Goal: Register for event/course

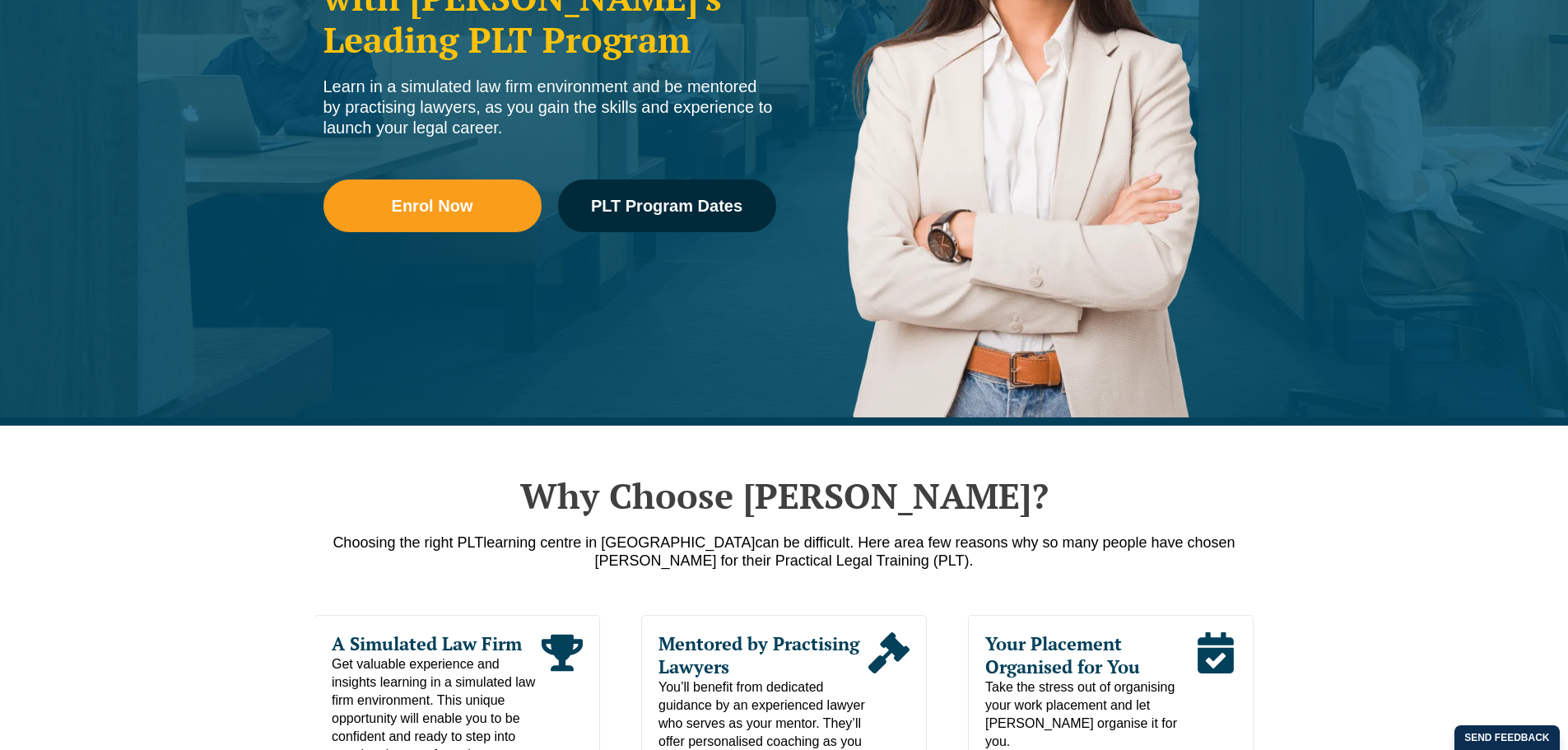
click at [694, 208] on li "Victoria CPD Programs" at bounding box center [727, 216] width 228 height 27
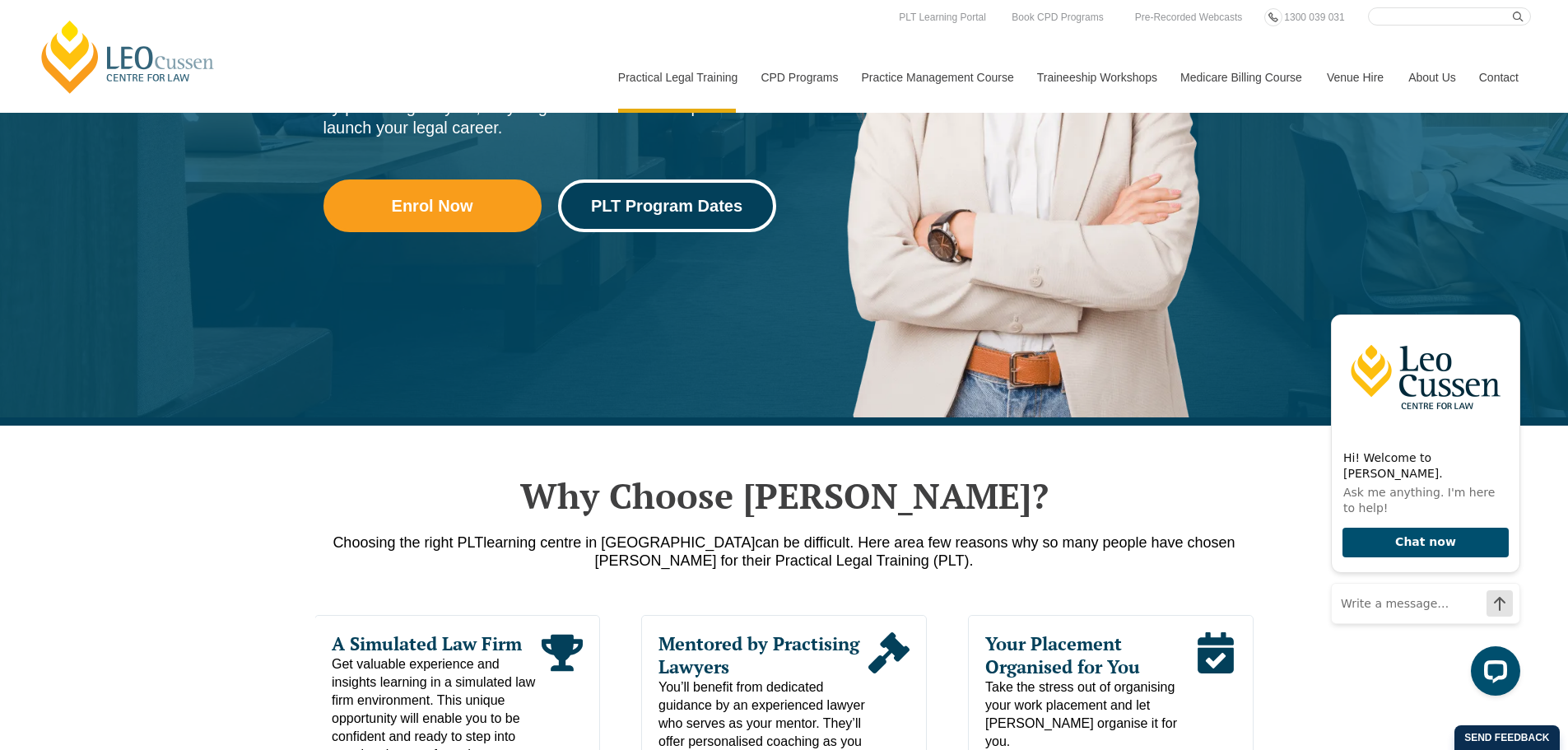
click at [673, 200] on span "PLT Program Dates" at bounding box center [667, 206] width 151 height 16
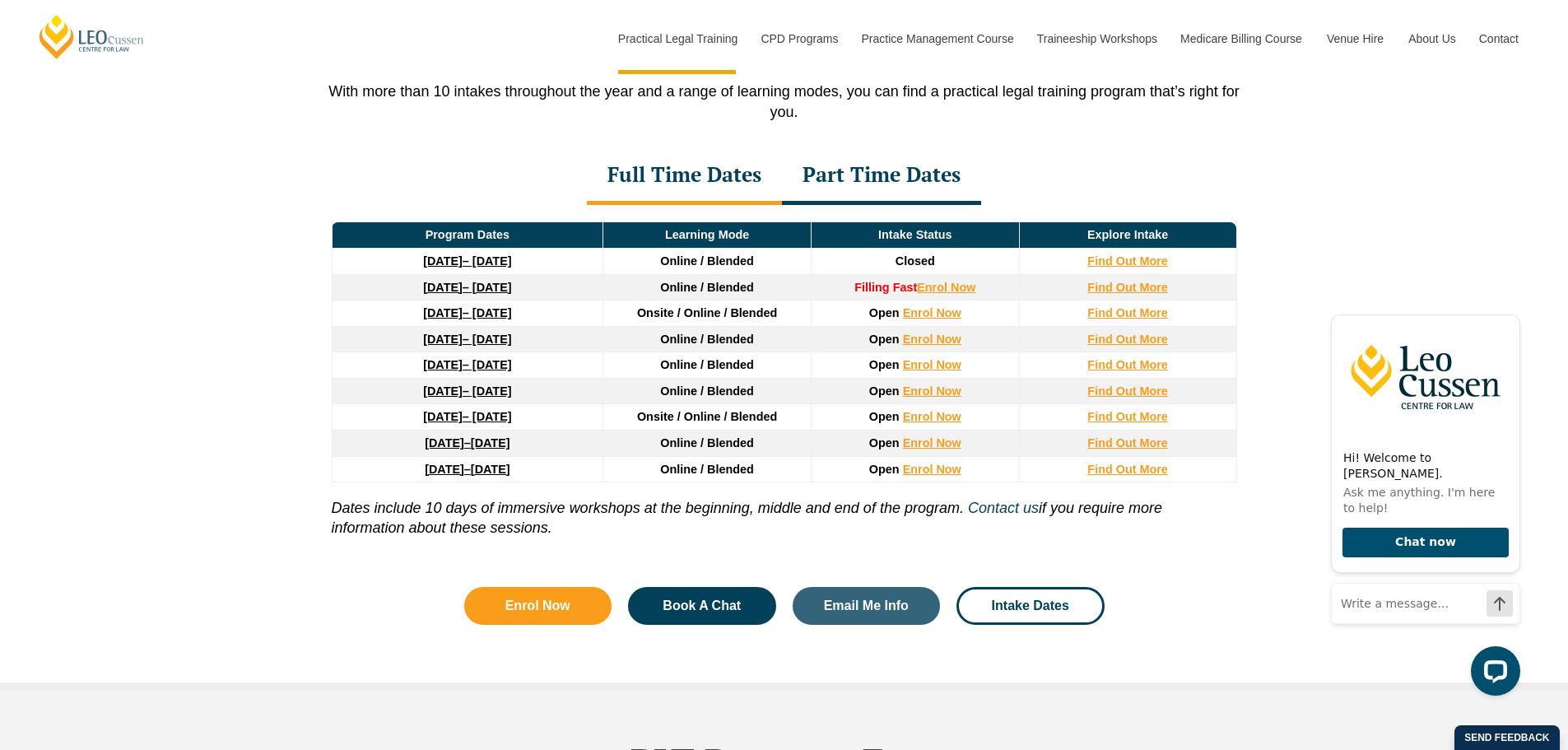
scroll to position [2232, 0]
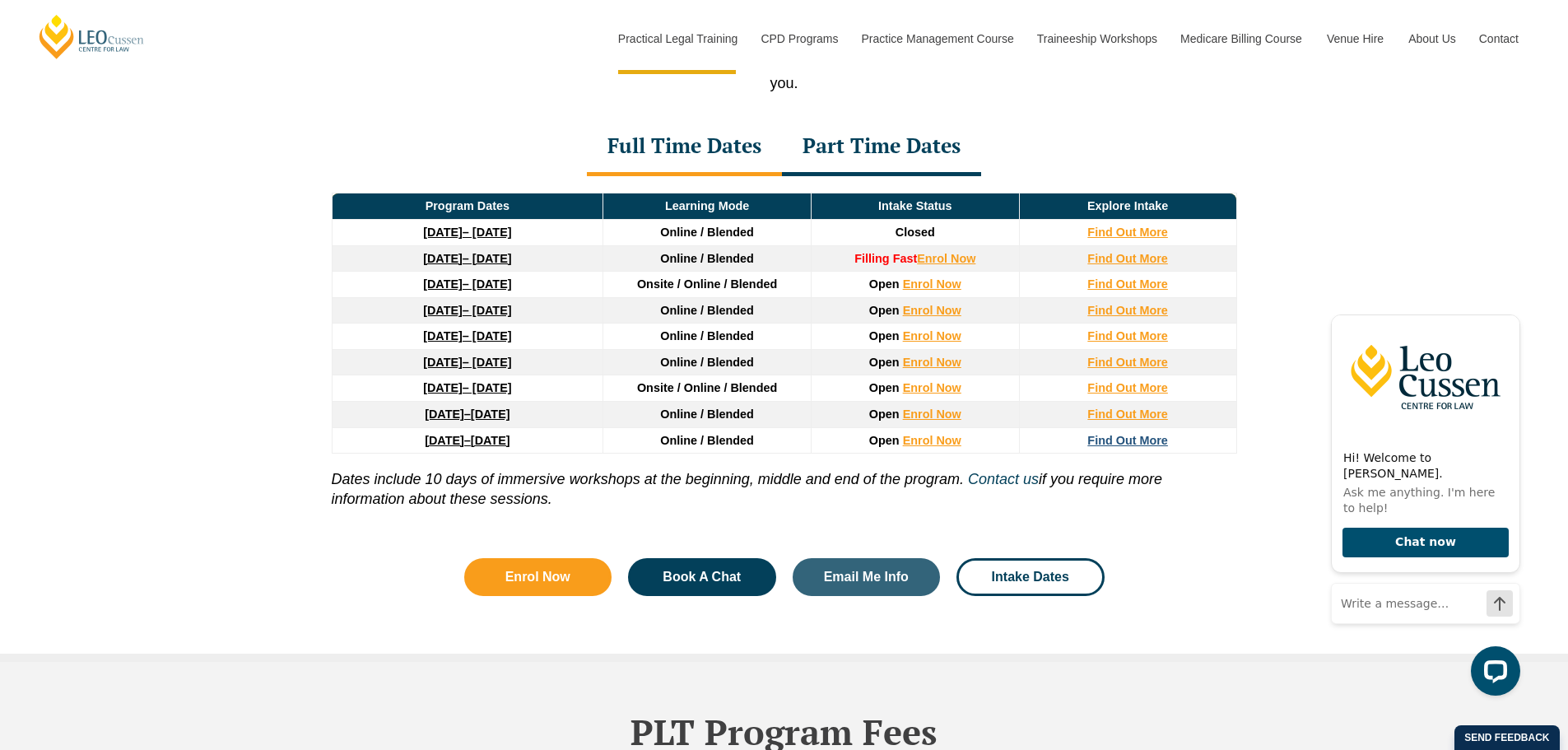
click at [1125, 447] on strong "Find Out More" at bounding box center [1127, 440] width 81 height 13
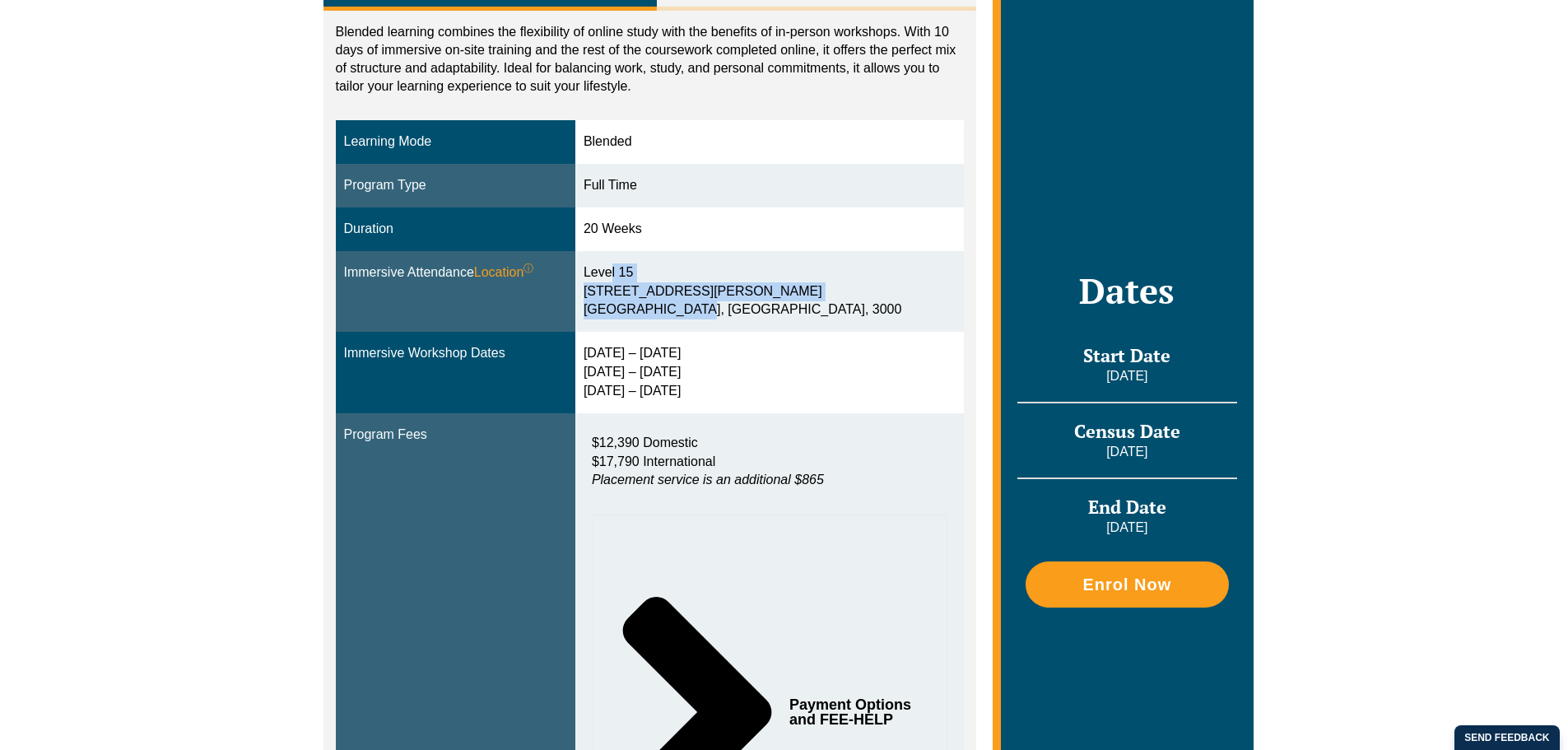
drag, startPoint x: 694, startPoint y: 309, endPoint x: 622, endPoint y: 270, distance: 81.9
click at [622, 270] on div "Level 15 15 William Street Melbourne, Victoria, 3000" at bounding box center [770, 292] width 372 height 57
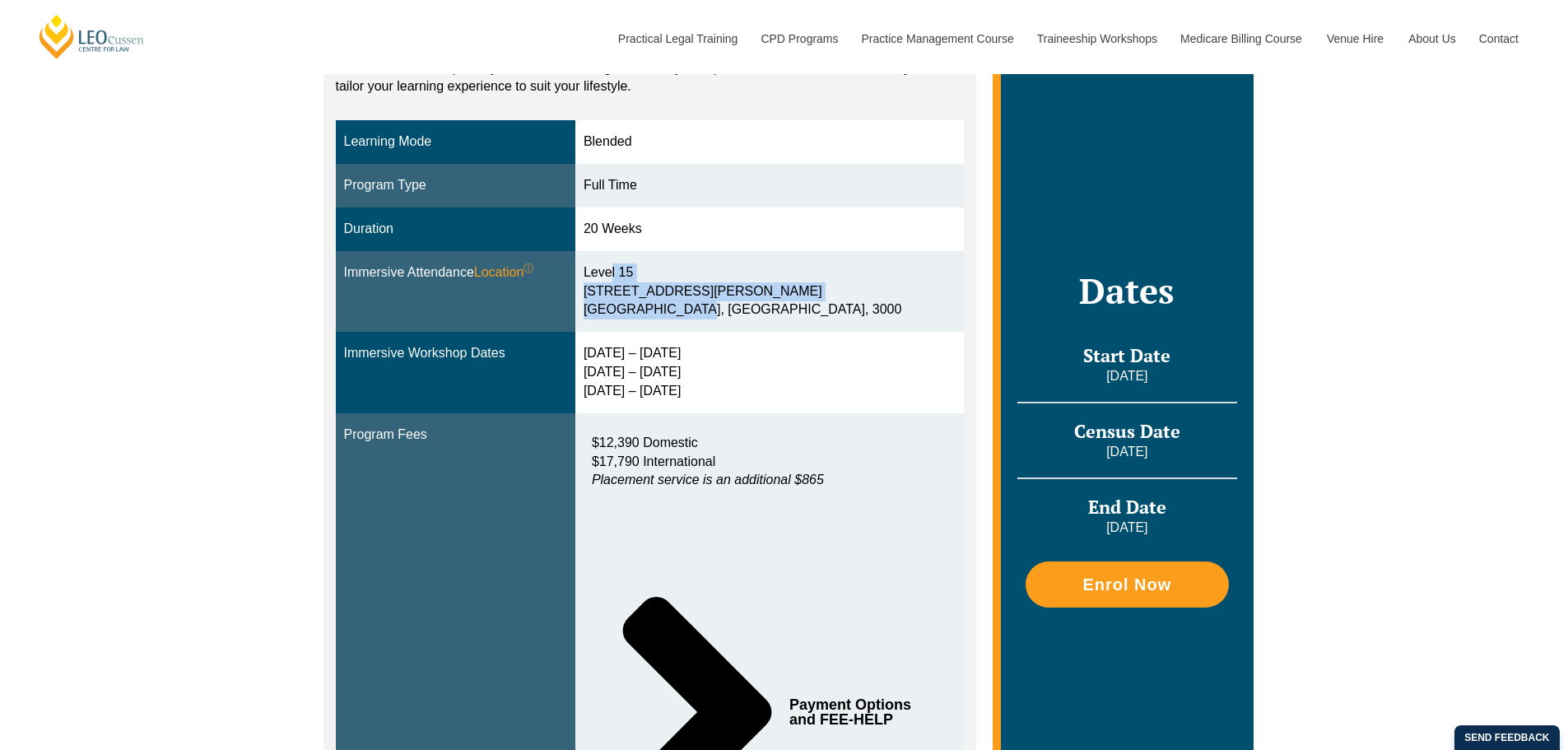
click at [622, 270] on div "Level 15 15 William Street Melbourne, Victoria, 3000" at bounding box center [770, 292] width 372 height 57
drag, startPoint x: 622, startPoint y: 270, endPoint x: 736, endPoint y: 314, distance: 122.2
click at [736, 314] on div "Level 15 15 William Street Melbourne, Victoria, 3000" at bounding box center [770, 292] width 372 height 57
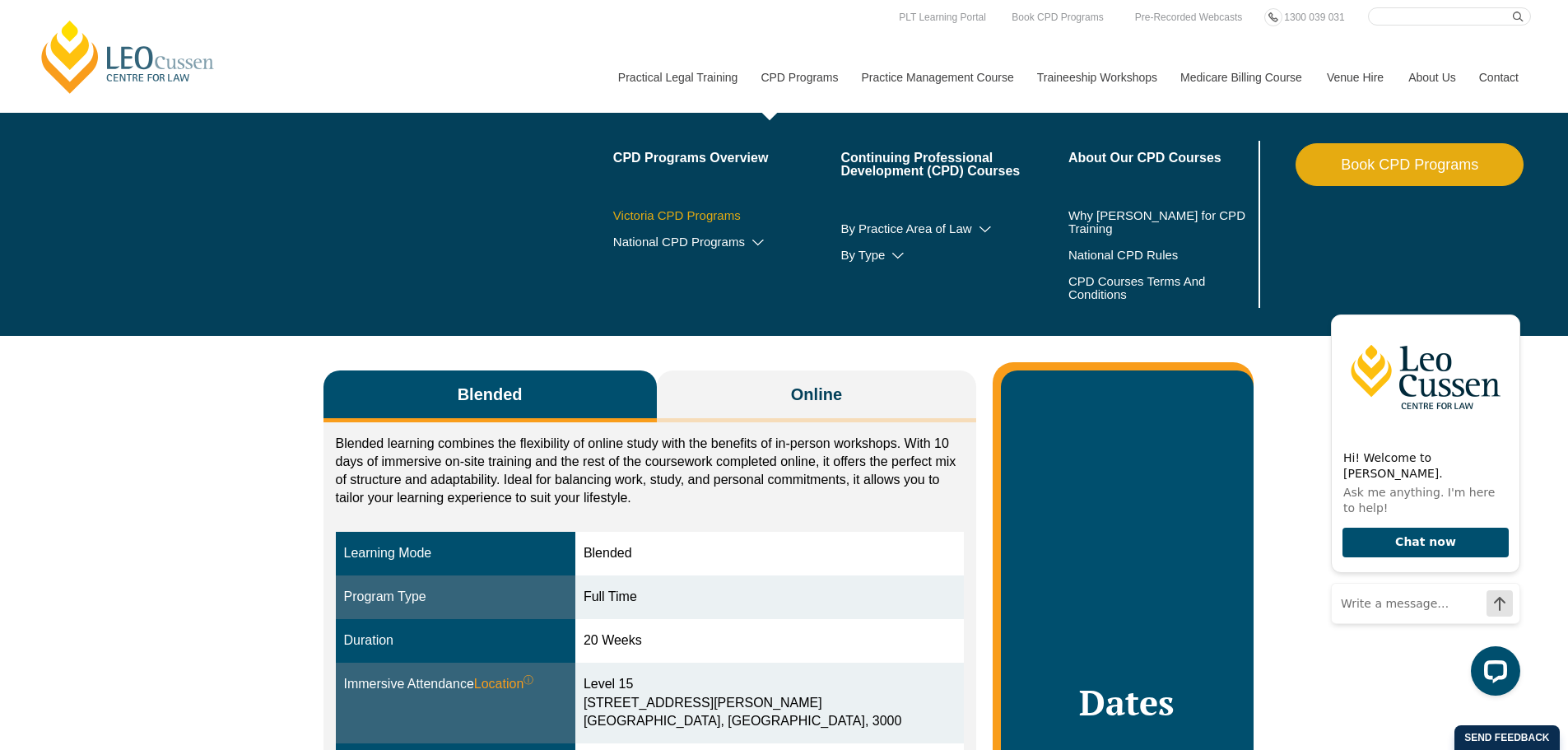
click at [704, 216] on link "Victoria CPD Programs" at bounding box center [727, 216] width 228 height 13
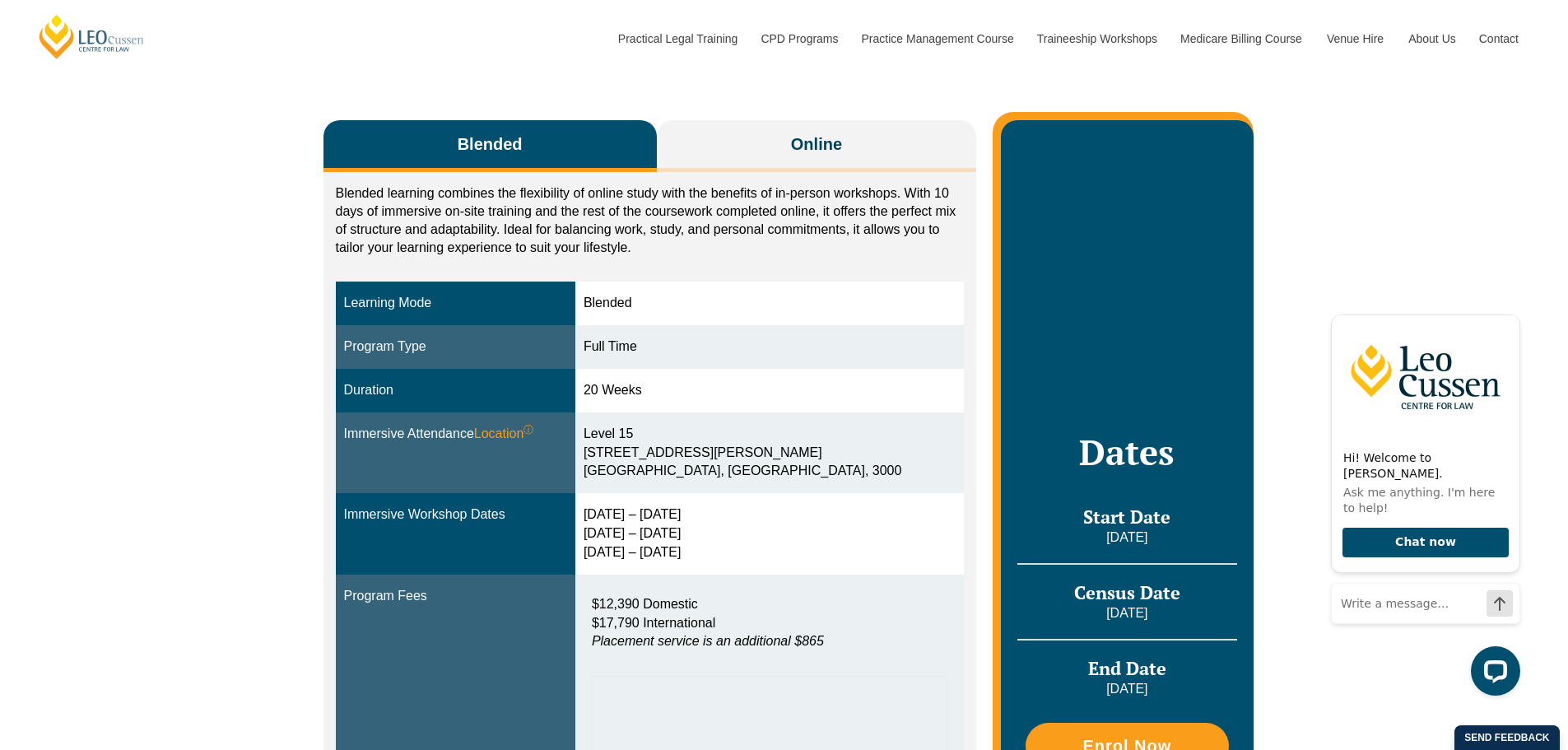
scroll to position [165, 0]
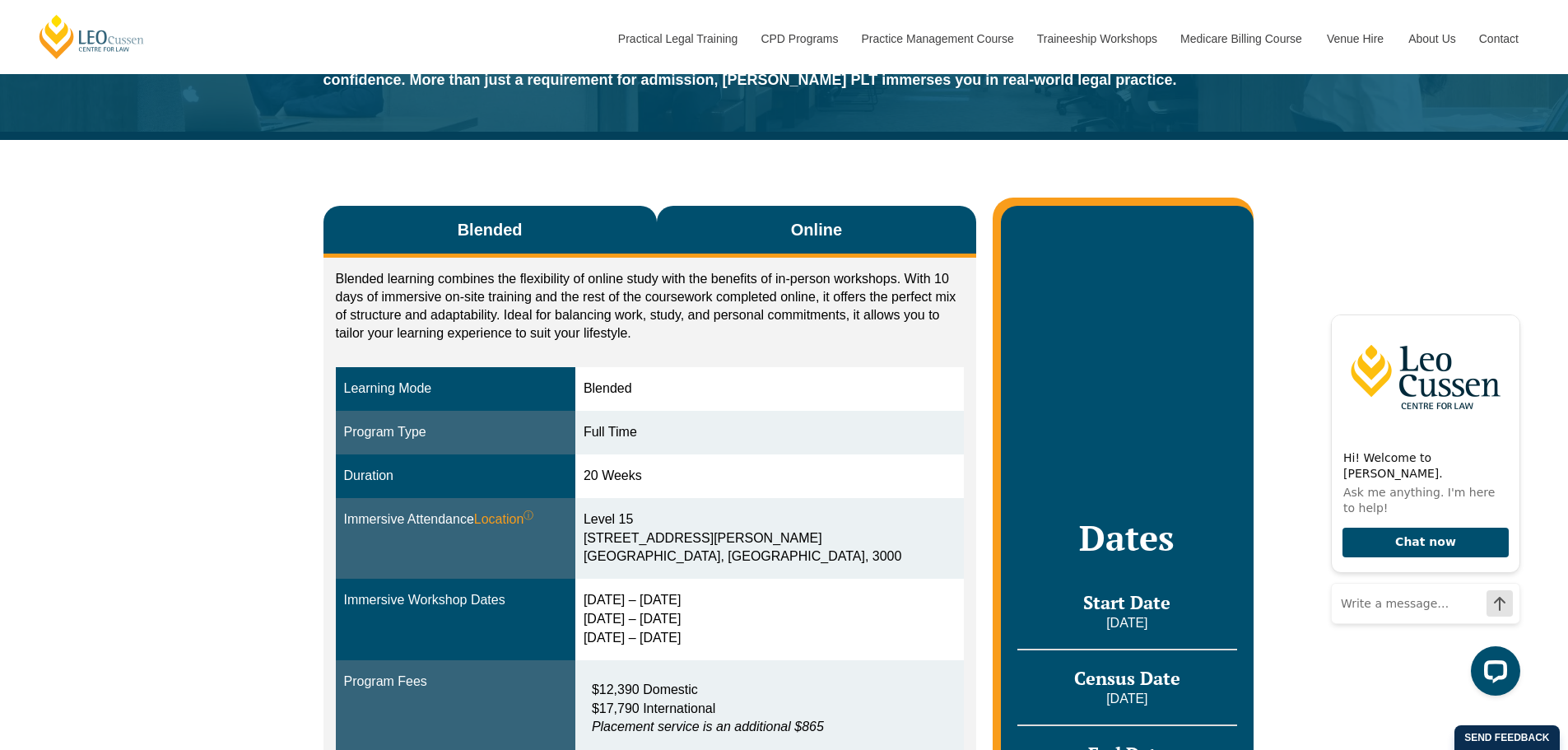
click at [788, 233] on button "Online" at bounding box center [817, 232] width 321 height 52
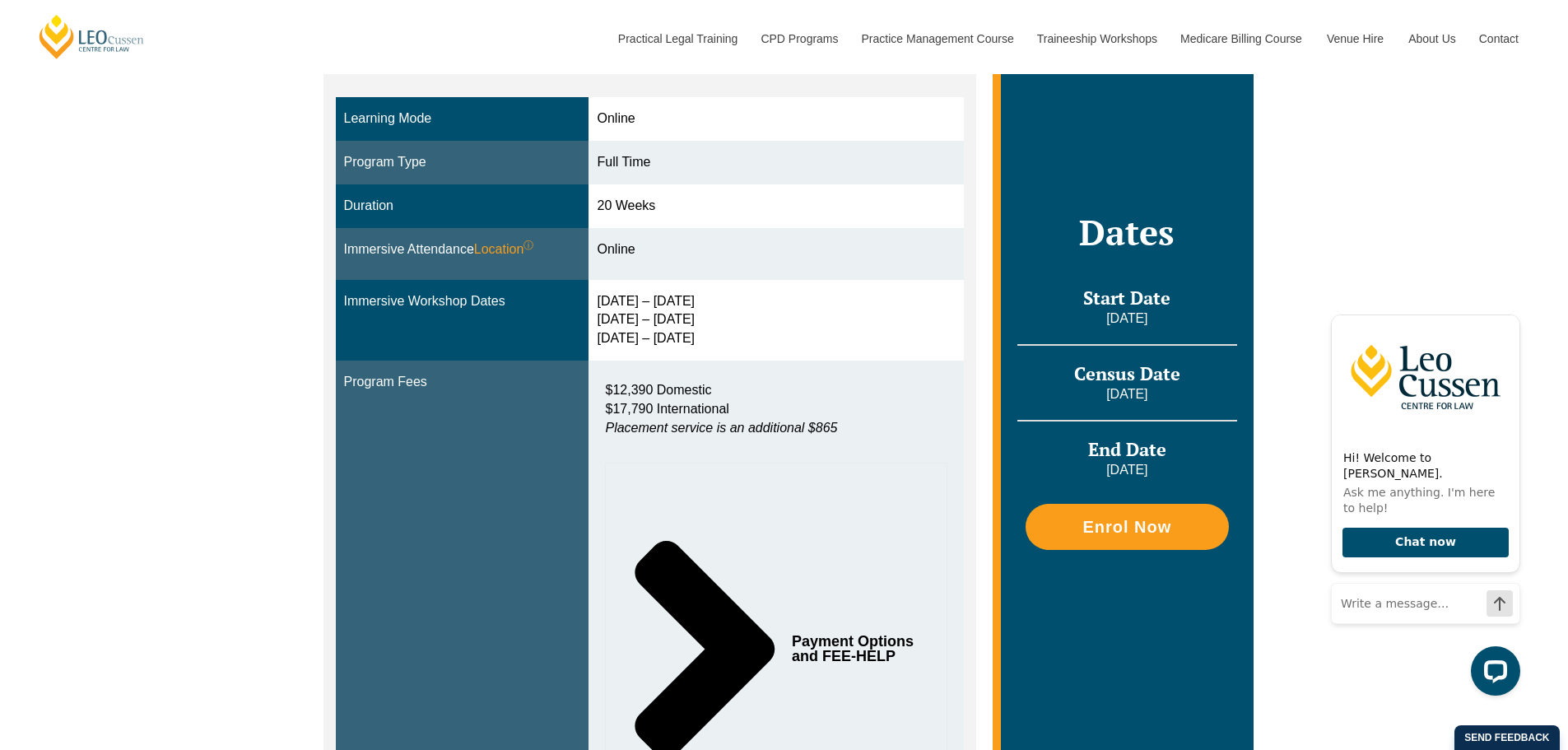
scroll to position [330, 0]
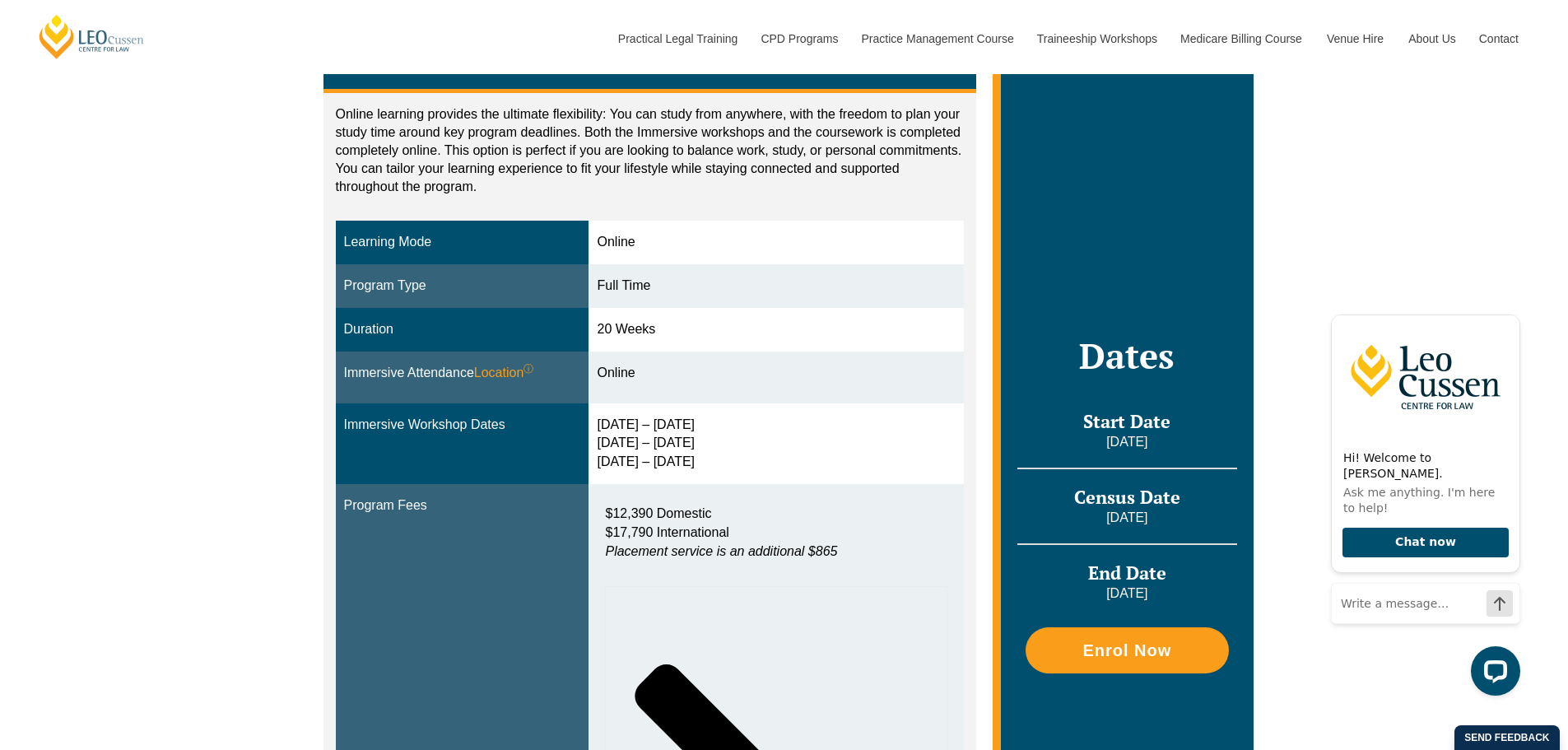
click at [573, 82] on button "Blended" at bounding box center [490, 67] width 333 height 52
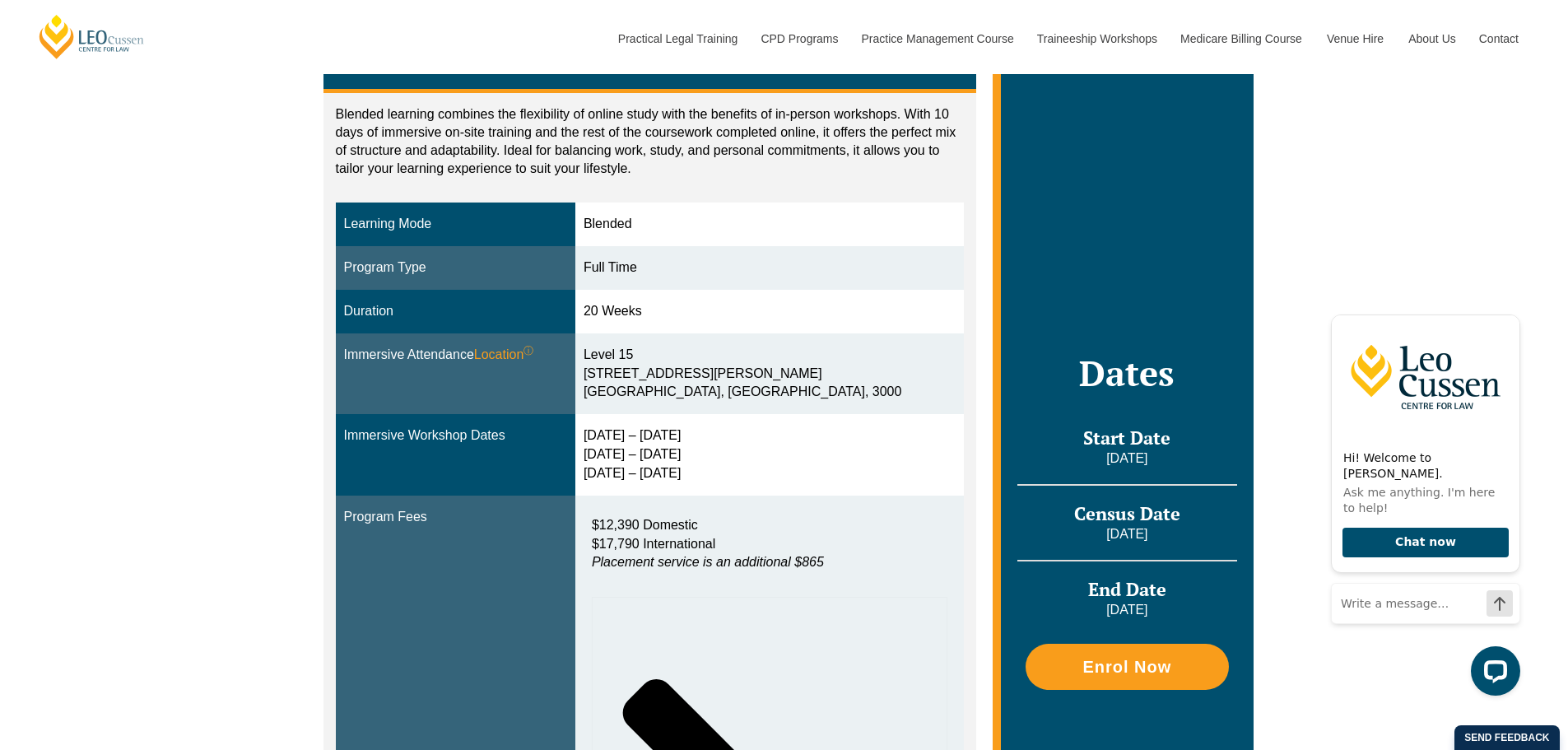
click at [760, 92] on button "Online" at bounding box center [817, 67] width 321 height 52
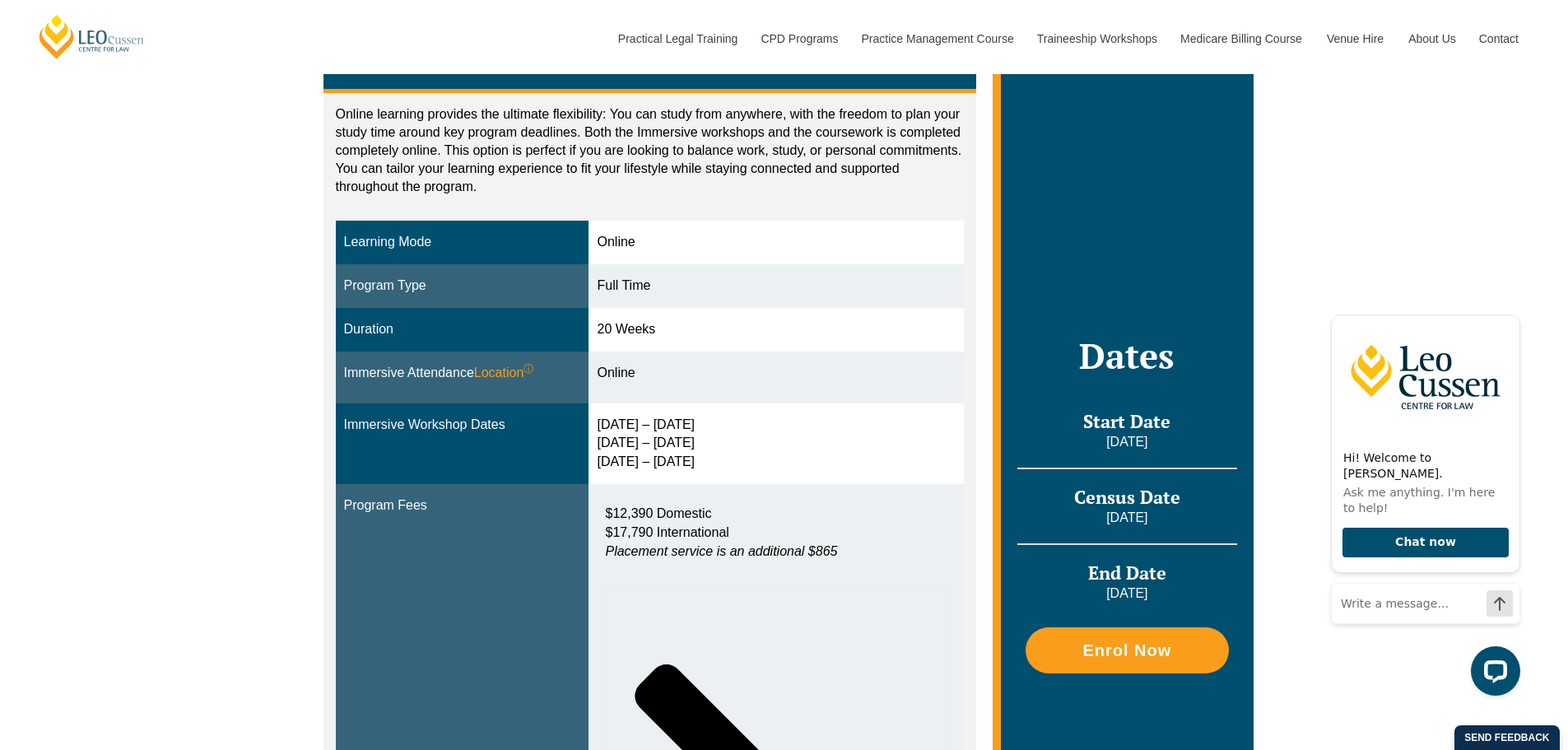
click at [528, 78] on button "Blended" at bounding box center [490, 67] width 333 height 52
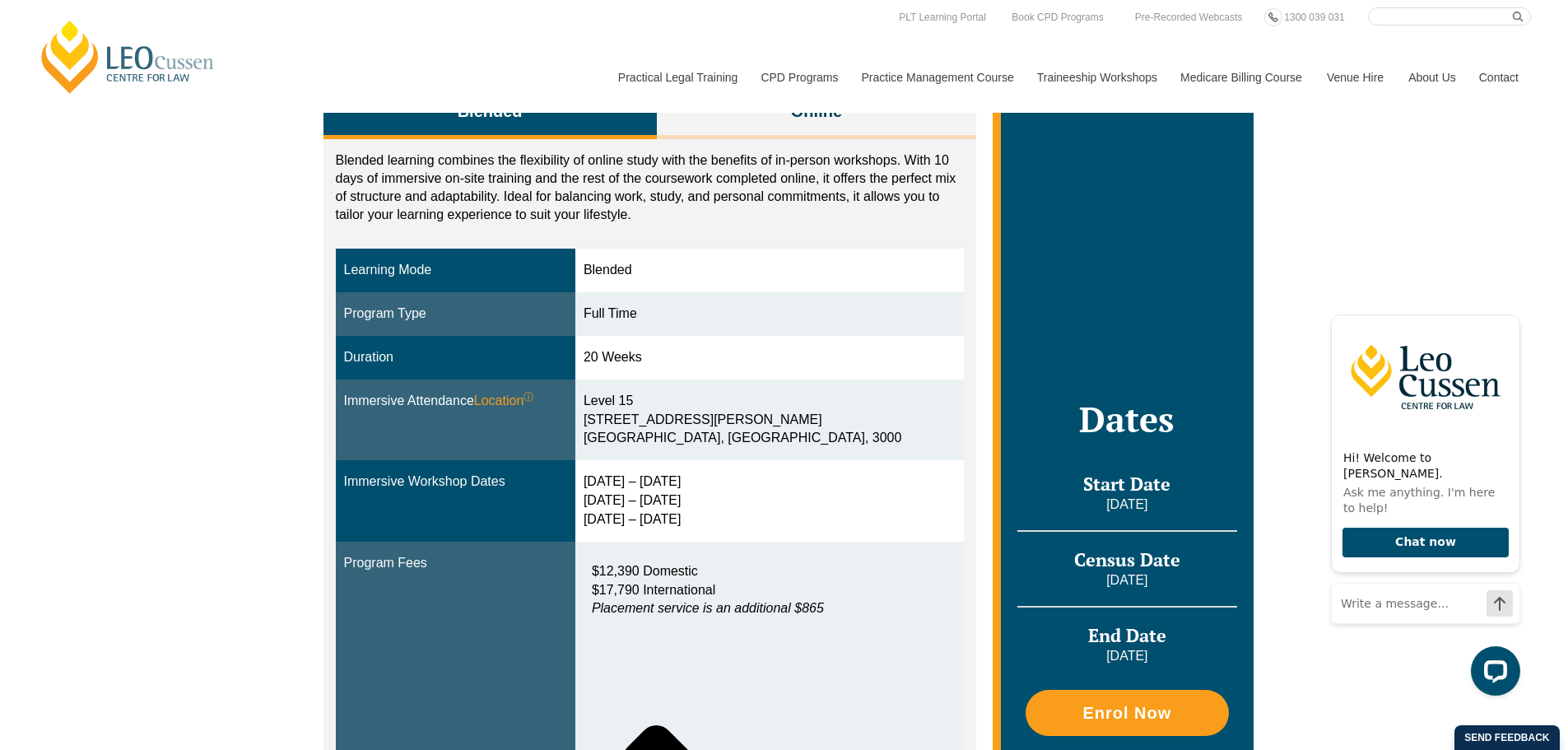
scroll to position [247, 0]
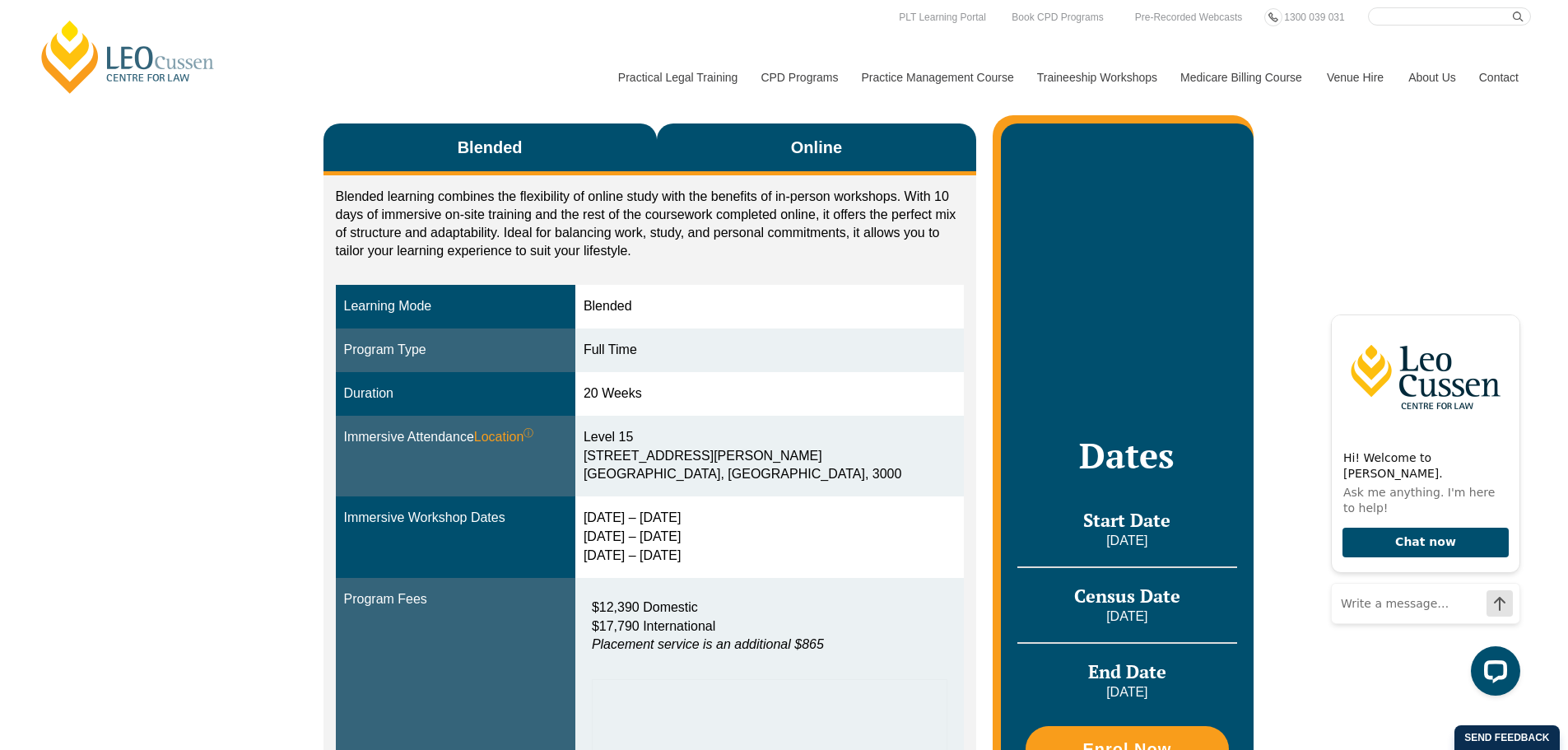
click at [793, 156] on span "Online" at bounding box center [816, 148] width 51 height 23
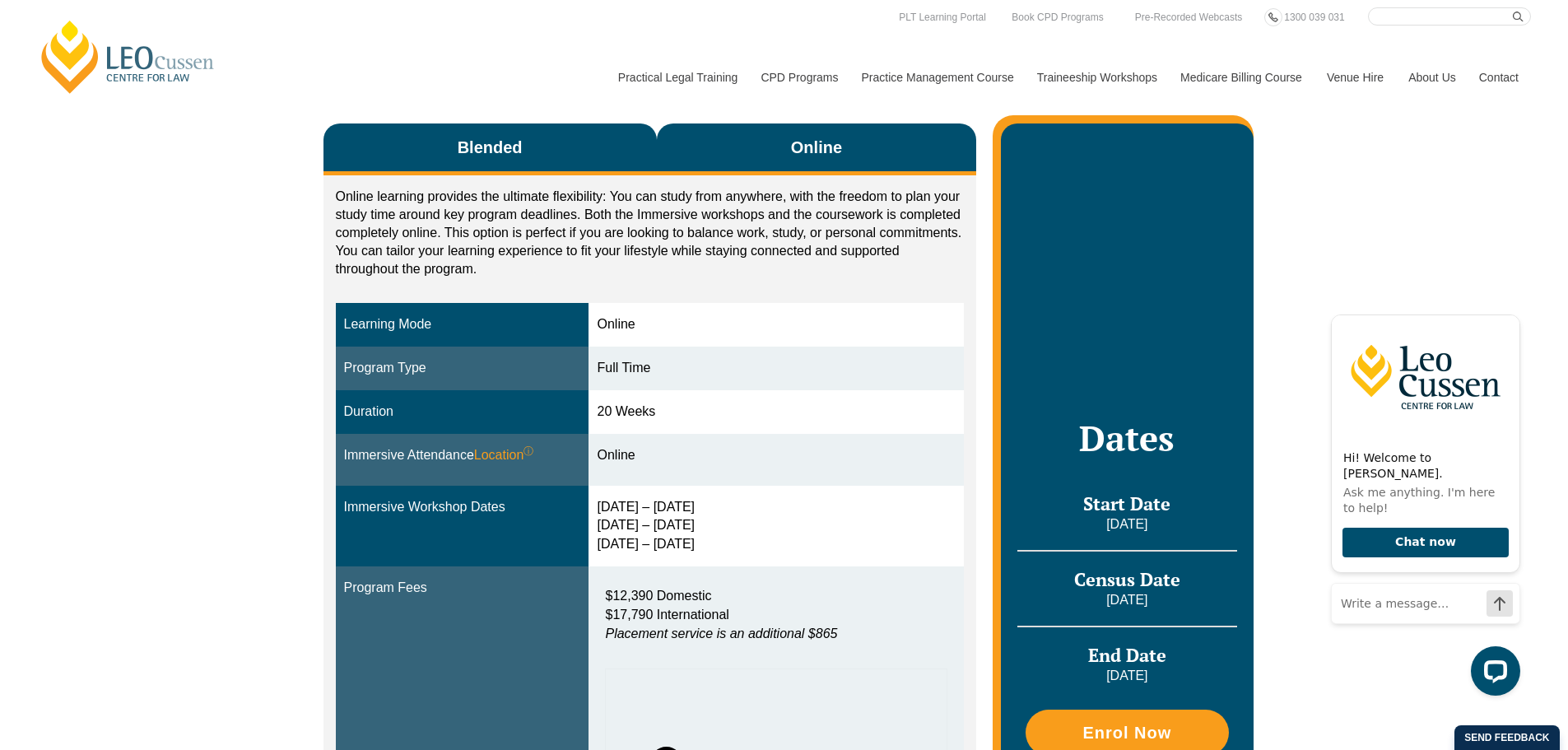
click at [518, 158] on span "Blended" at bounding box center [490, 148] width 65 height 23
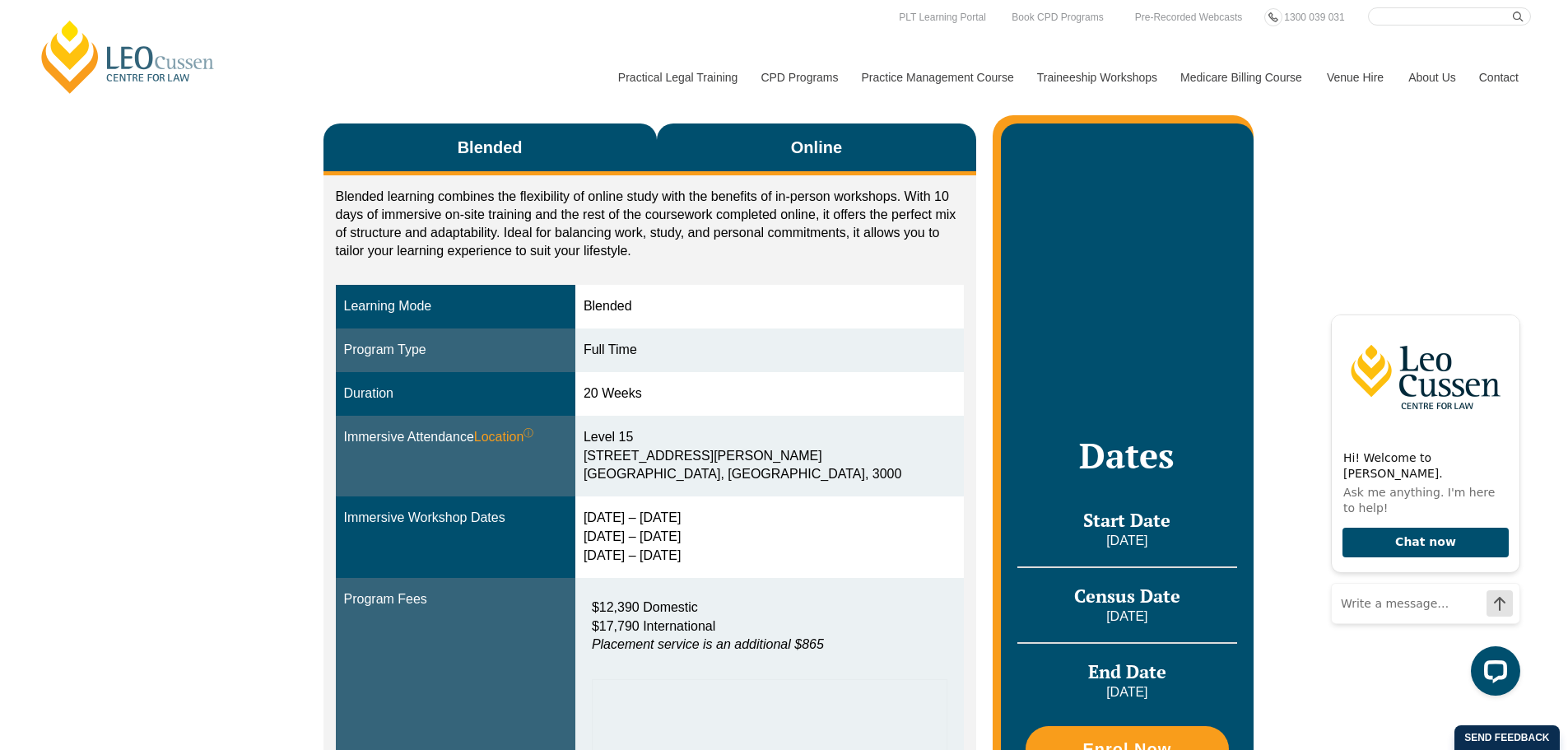
click at [946, 150] on button "Online" at bounding box center [817, 150] width 321 height 52
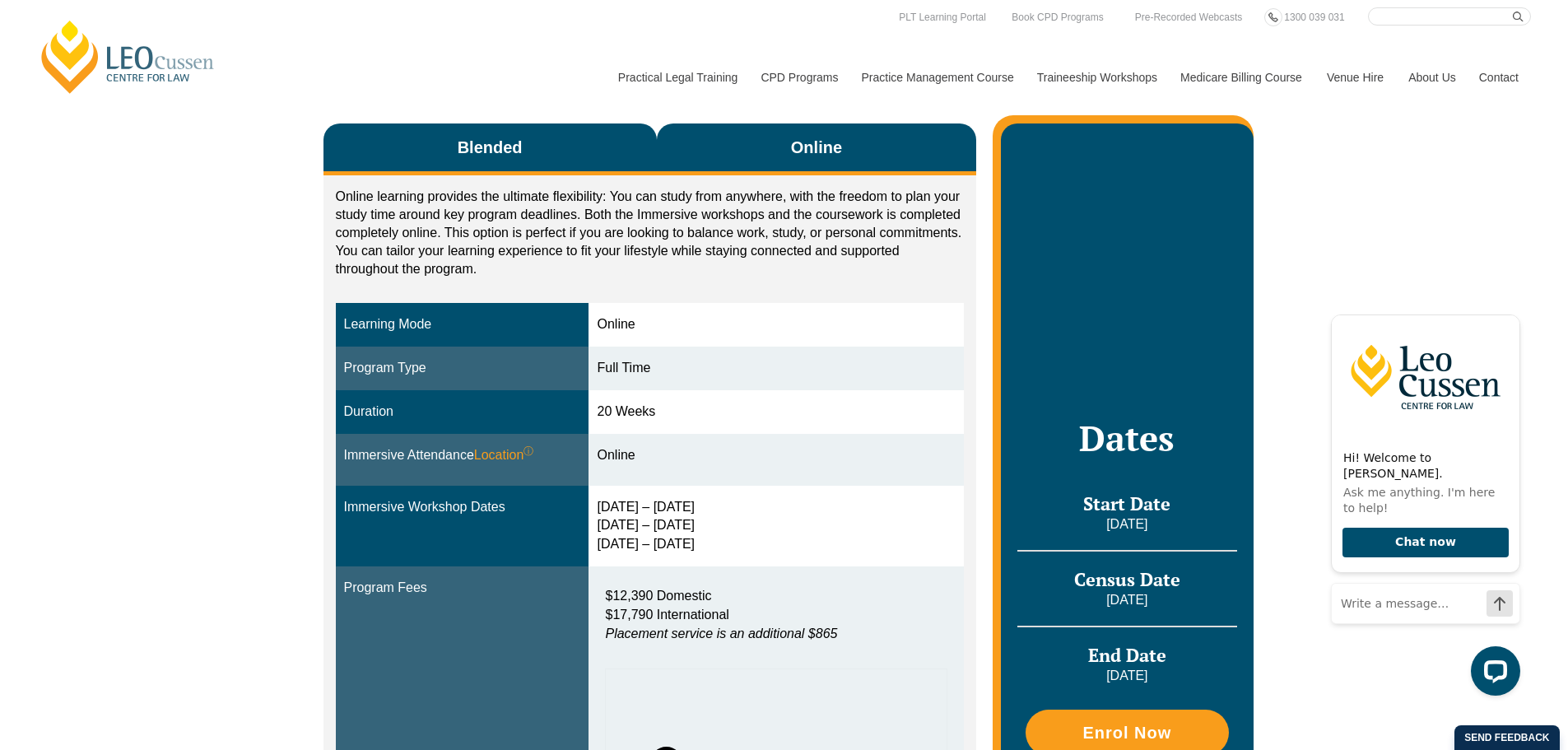
click at [575, 152] on button "Blended" at bounding box center [490, 150] width 333 height 52
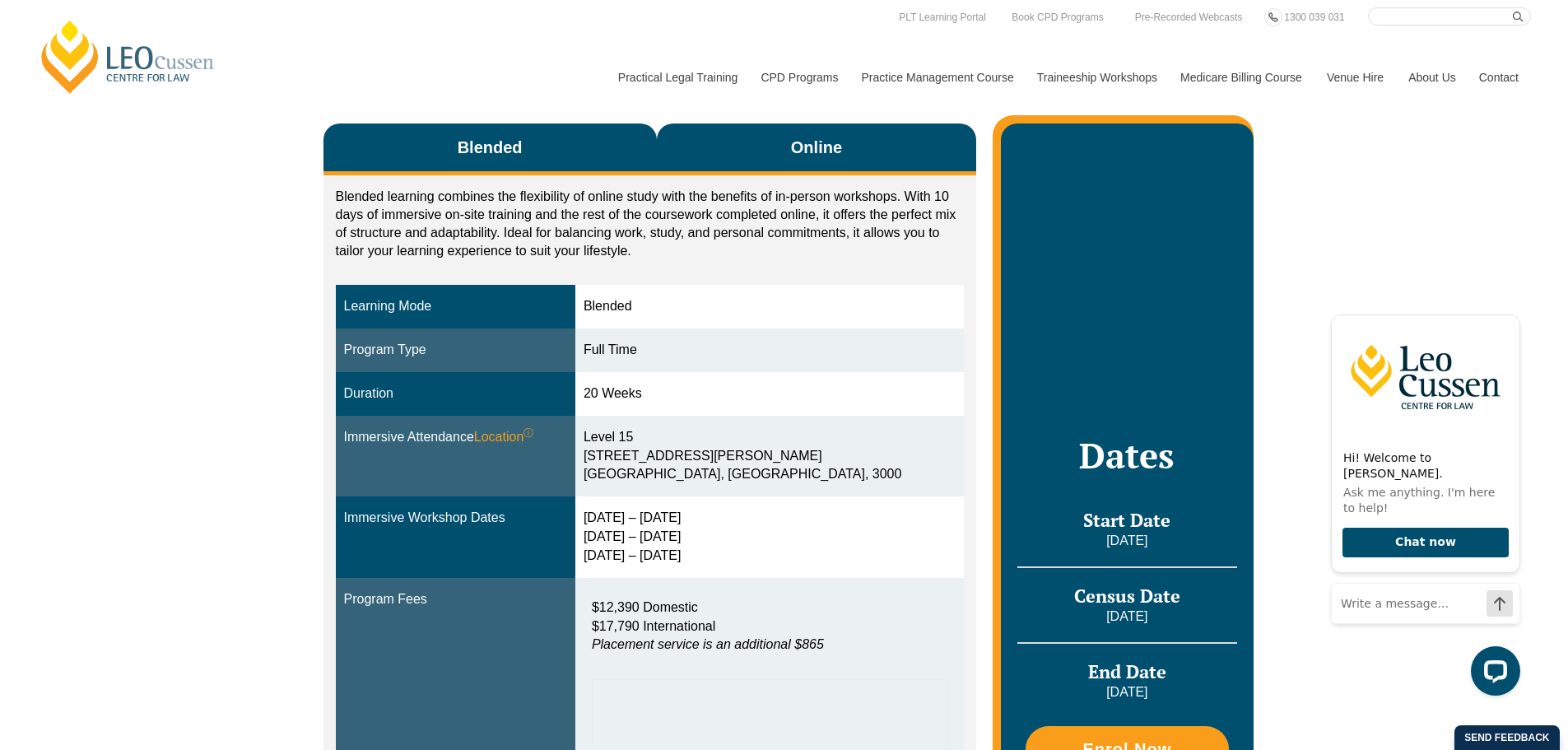
click at [750, 148] on button "Online" at bounding box center [817, 150] width 321 height 52
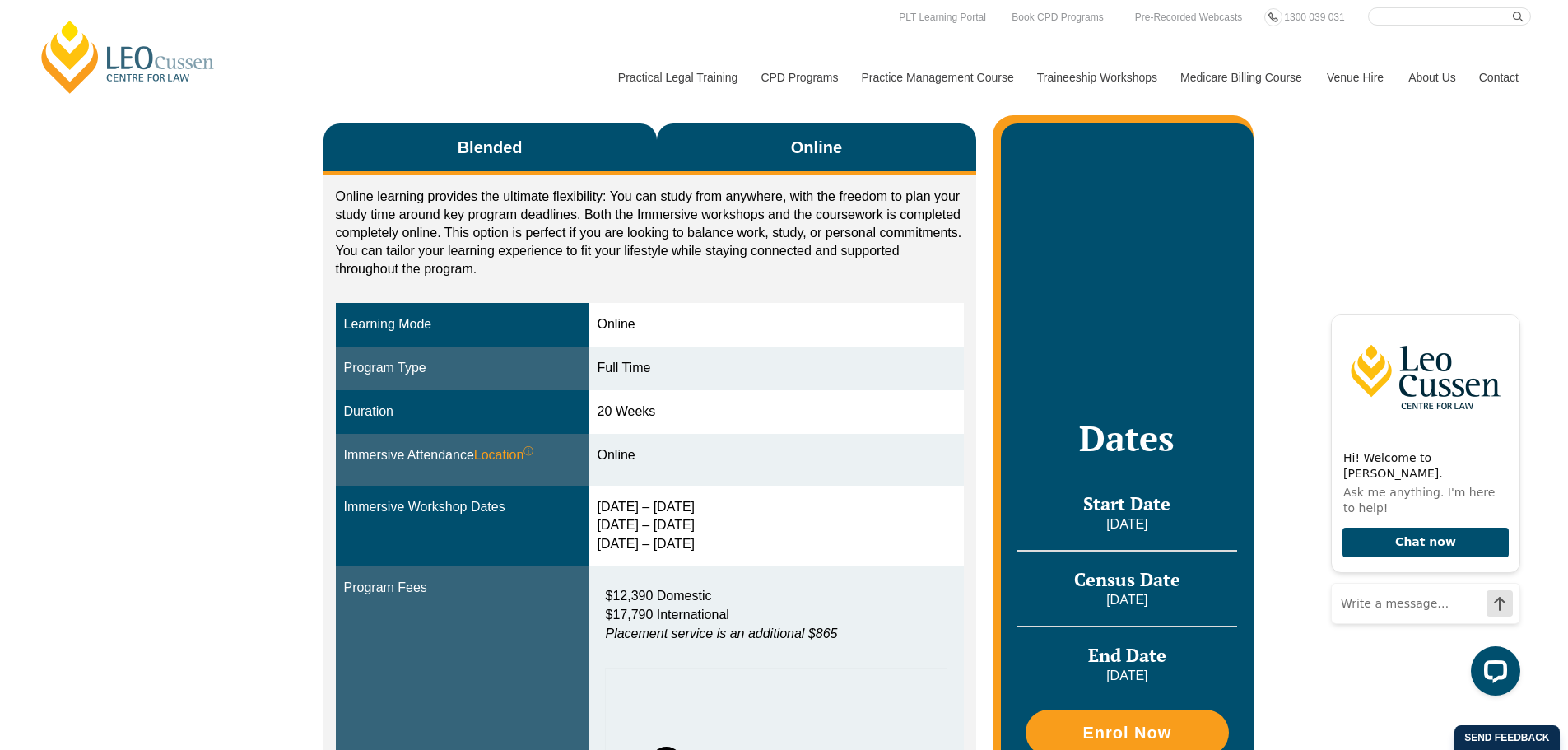
click at [522, 151] on span "Blended" at bounding box center [490, 148] width 65 height 23
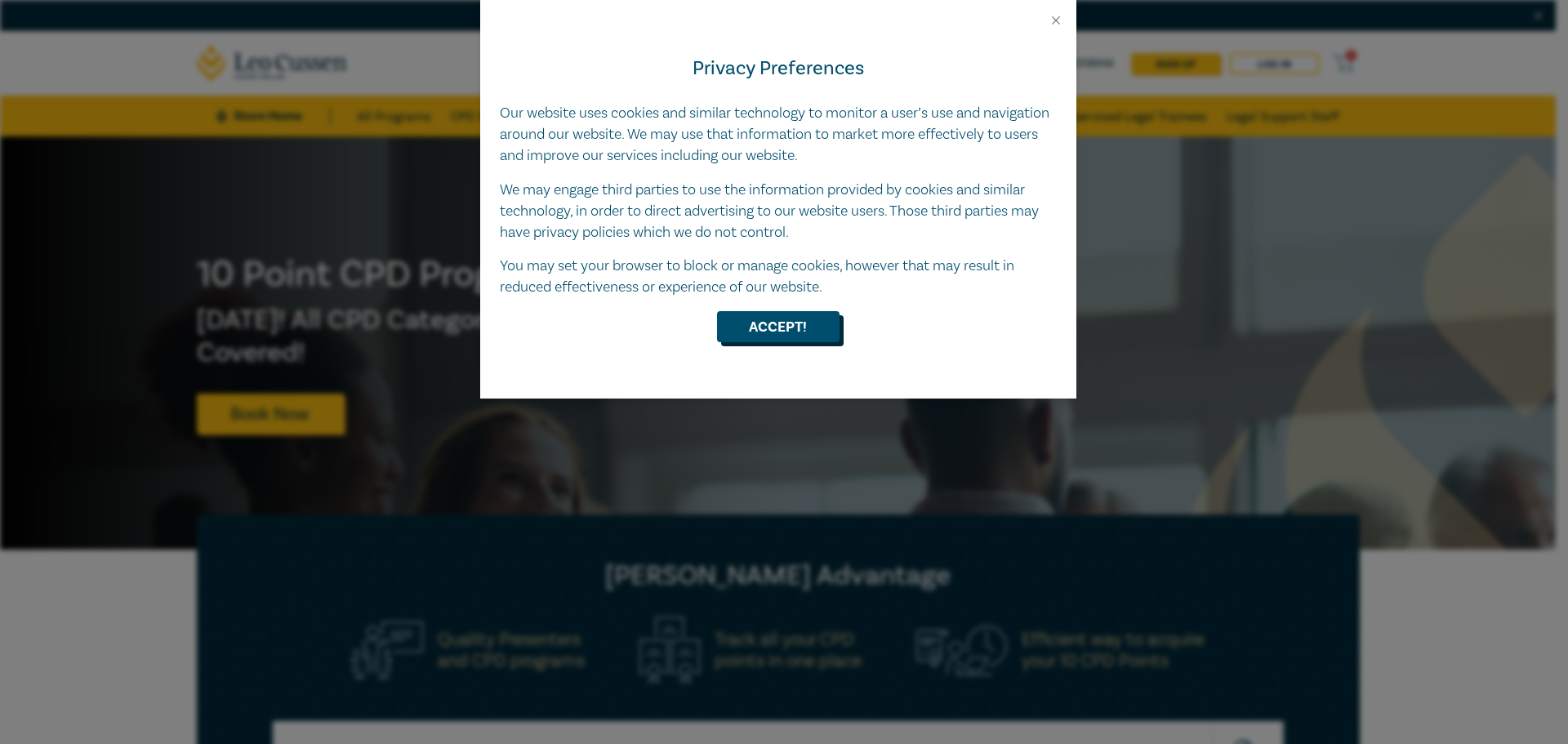
click at [799, 331] on button "Accept!" at bounding box center [778, 326] width 123 height 31
